Goal: Check status

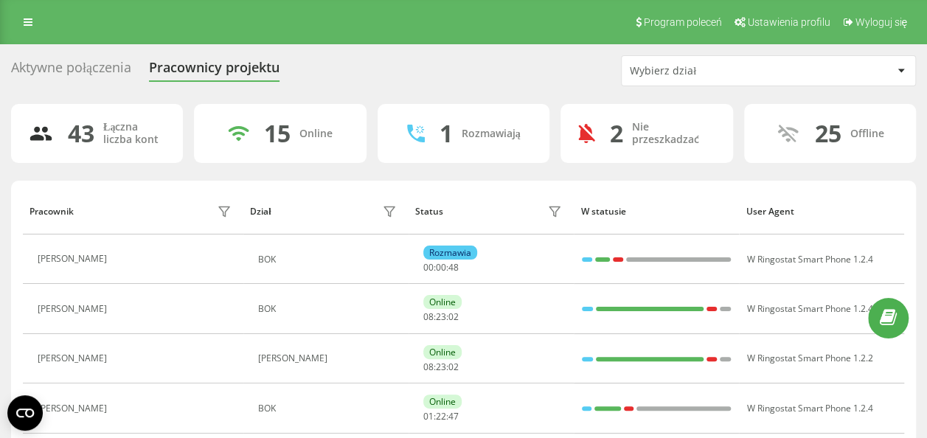
click at [709, 71] on div "Wybierz dział" at bounding box center [718, 71] width 176 height 13
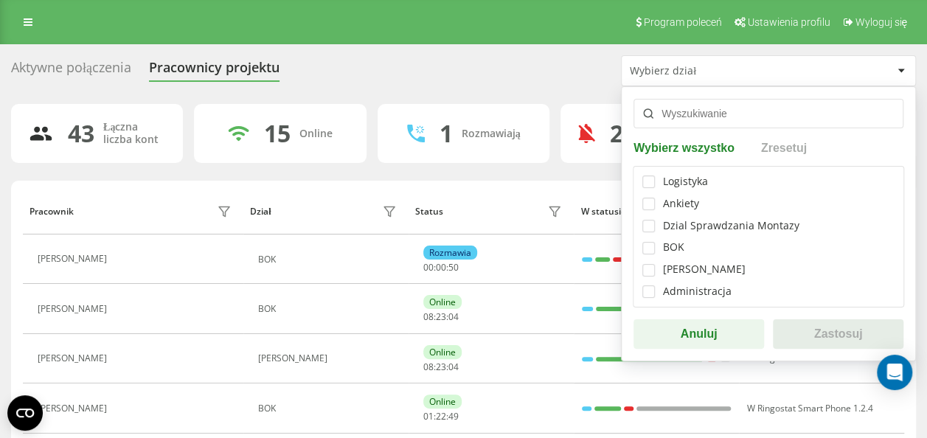
click at [658, 254] on div "Logistyka Ankiety Dzial Sprawdzania Montazy BOK Dzia Handlowy Administracja" at bounding box center [768, 237] width 271 height 142
click at [650, 242] on label at bounding box center [648, 242] width 13 height 0
checkbox input "true"
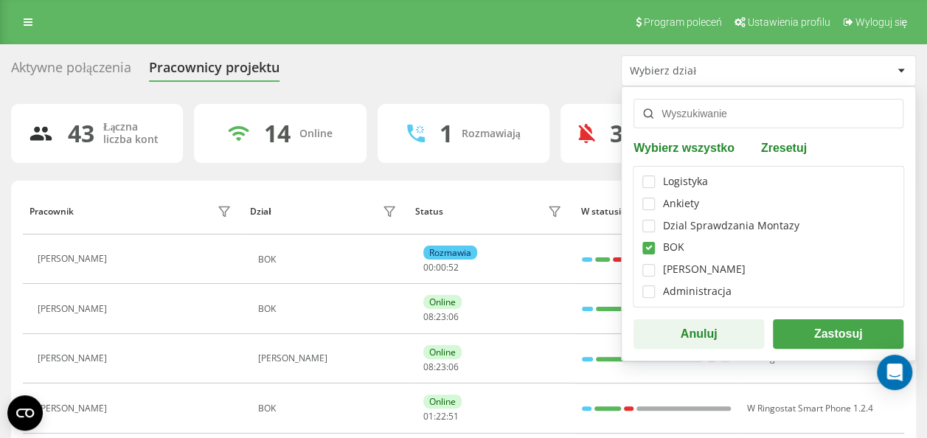
click at [832, 331] on button "Zastosuj" at bounding box center [838, 333] width 130 height 29
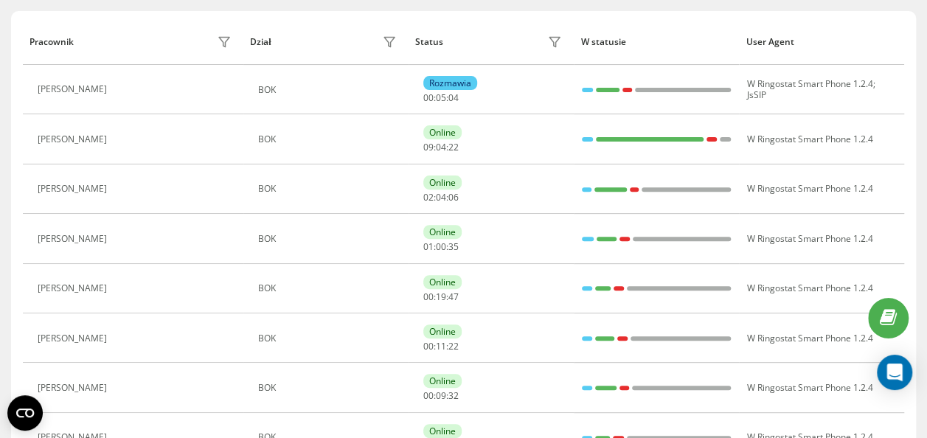
scroll to position [21, 0]
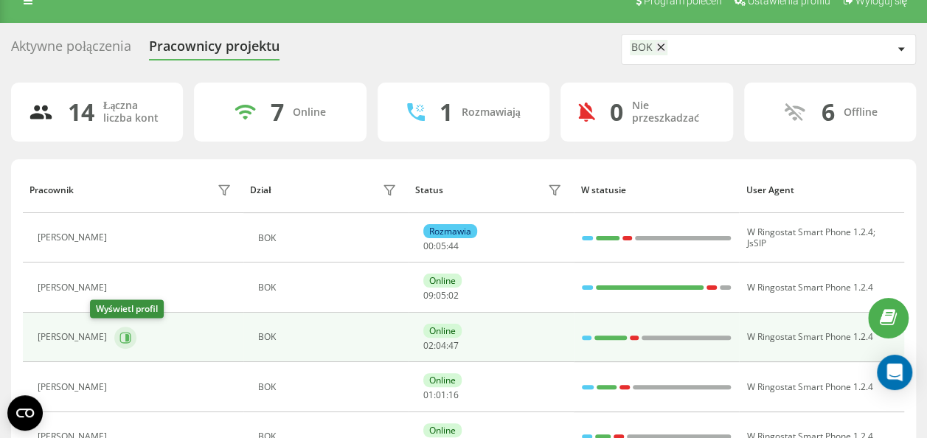
click at [119, 341] on icon at bounding box center [125, 338] width 12 height 12
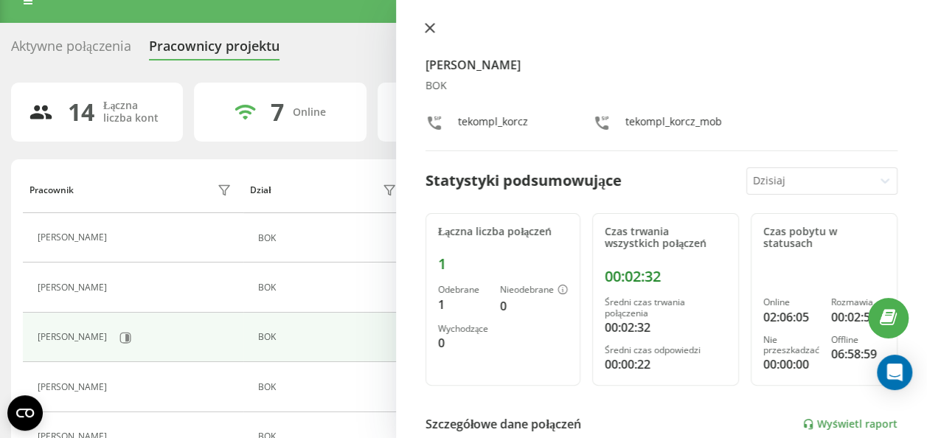
click at [426, 35] on button at bounding box center [429, 29] width 19 height 14
